Goal: Transaction & Acquisition: Purchase product/service

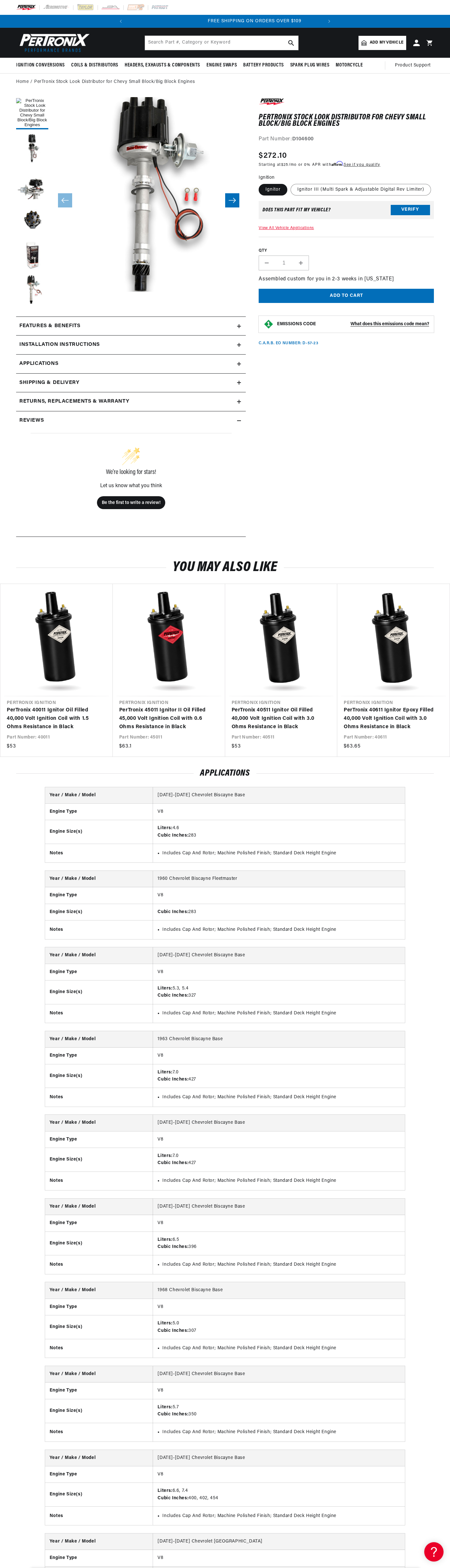
scroll to position [0, 195]
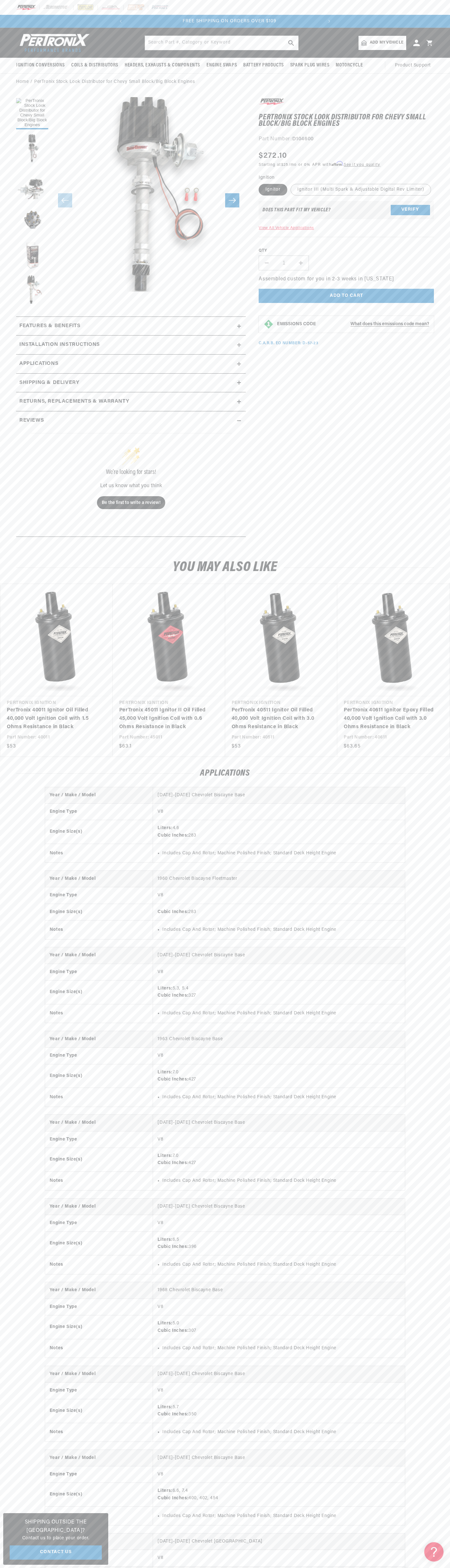
scroll to position [0, 195]
click at [190, 26] on div "SHOP BEST SELLING IGNITION & EXHAUST FREE SHIPPING ON ORDERS OVER $109" at bounding box center [225, 21] width 222 height 13
click at [442, 445] on section "PerTronix Stock Look Distributor for Chevy Small Block/Big Block Engines PerTro…" at bounding box center [225, 318] width 450 height 456
click at [255, 1567] on html "Skip to content Your cart Your cart is empty Get the right parts the first time…" at bounding box center [225, 784] width 450 height 1568
